Goal: Task Accomplishment & Management: Use online tool/utility

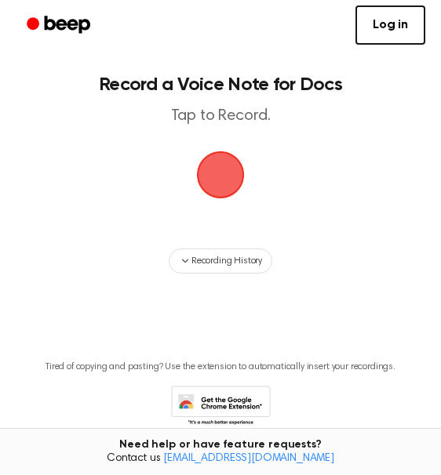
click at [389, 28] on link "Log in" at bounding box center [390, 24] width 70 height 39
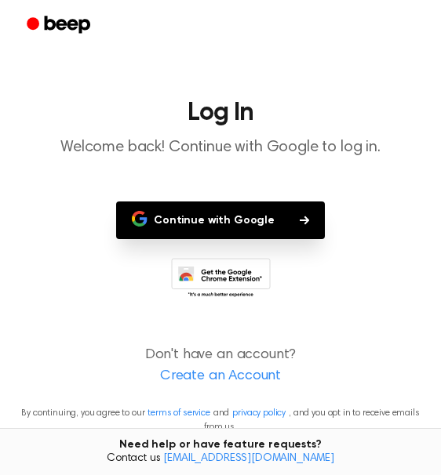
click at [286, 213] on button "Continue with Google" at bounding box center [220, 221] width 209 height 38
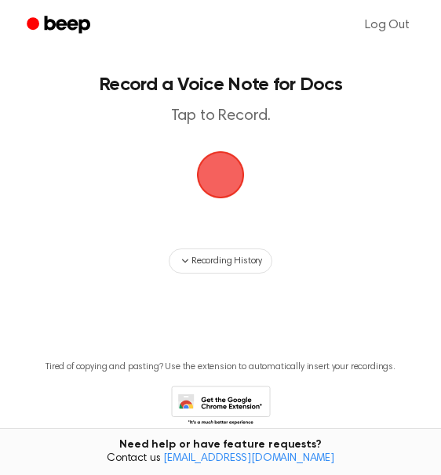
click at [215, 264] on span "Recording History" at bounding box center [226, 261] width 71 height 14
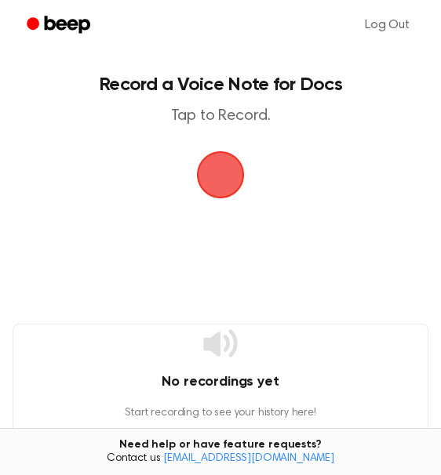
click at [62, 29] on icon "Beep" at bounding box center [67, 24] width 45 height 17
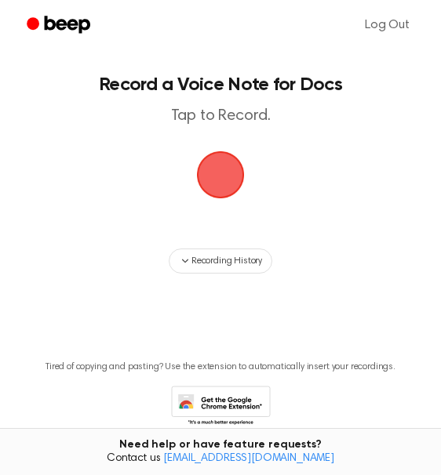
click at [238, 420] on icon at bounding box center [221, 407] width 100 height 43
